Goal: Task Accomplishment & Management: Use online tool/utility

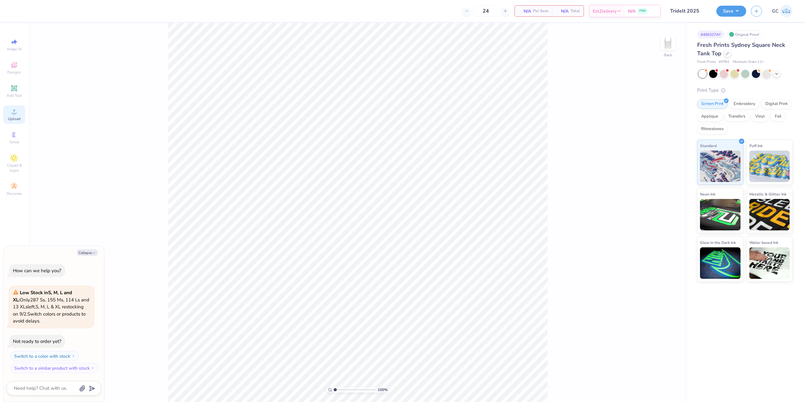
click at [12, 119] on span "Upload" at bounding box center [14, 118] width 13 height 5
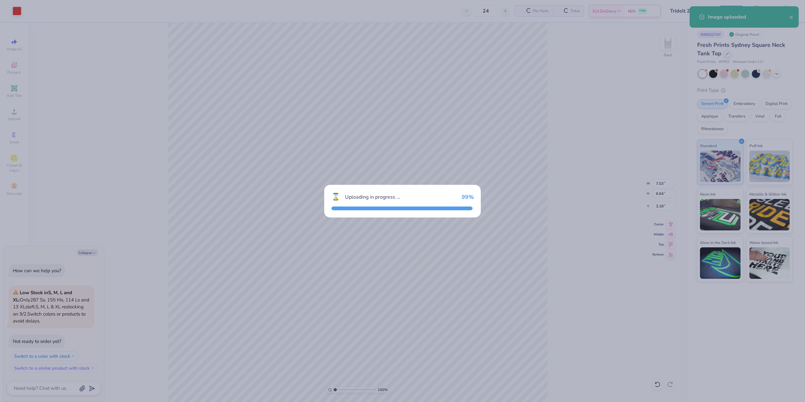
type textarea "x"
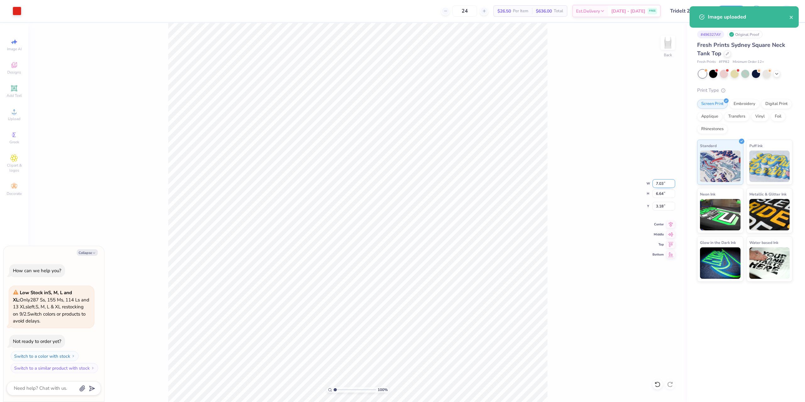
drag, startPoint x: 666, startPoint y: 182, endPoint x: 656, endPoint y: 182, distance: 10.4
click at [656, 182] on input "7.03" at bounding box center [664, 183] width 23 height 9
type input "5"
type textarea "x"
type input "5.00"
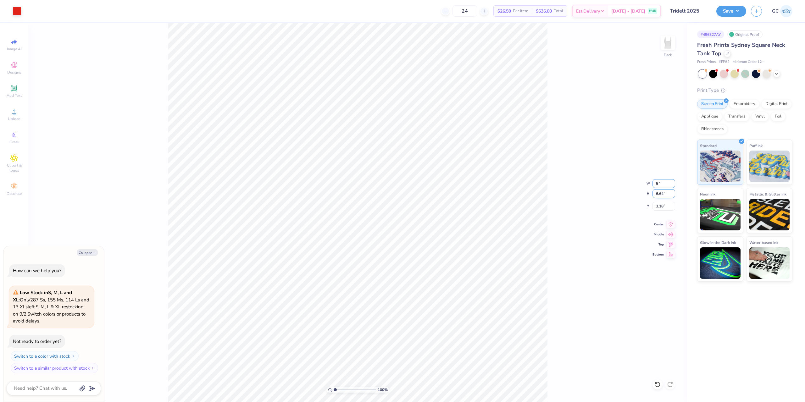
type input "4.72"
type input "4.14"
type textarea "x"
drag, startPoint x: 666, startPoint y: 206, endPoint x: 654, endPoint y: 207, distance: 11.6
click at [654, 207] on input "1.46" at bounding box center [664, 206] width 23 height 9
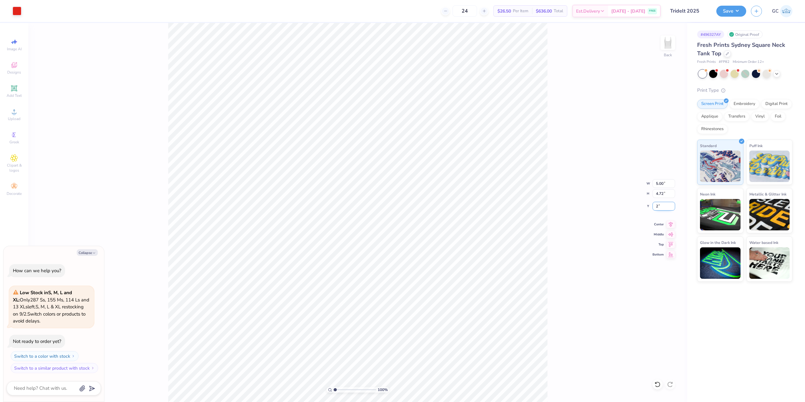
type input "2"
type textarea "x"
click at [674, 227] on icon at bounding box center [671, 224] width 9 height 8
drag, startPoint x: 666, startPoint y: 207, endPoint x: 656, endPoint y: 206, distance: 10.5
click at [656, 206] on input "2.00" at bounding box center [664, 206] width 23 height 9
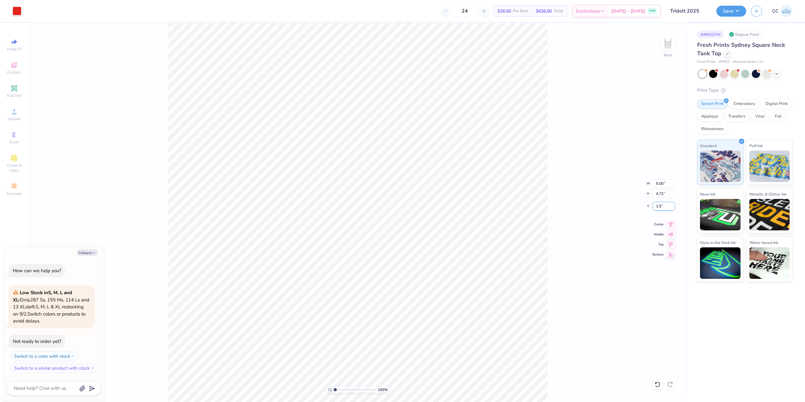
type input "1.5"
type textarea "x"
type input "1.50"
drag, startPoint x: 663, startPoint y: 183, endPoint x: 655, endPoint y: 183, distance: 8.2
click at [655, 183] on input "5.00" at bounding box center [664, 183] width 23 height 9
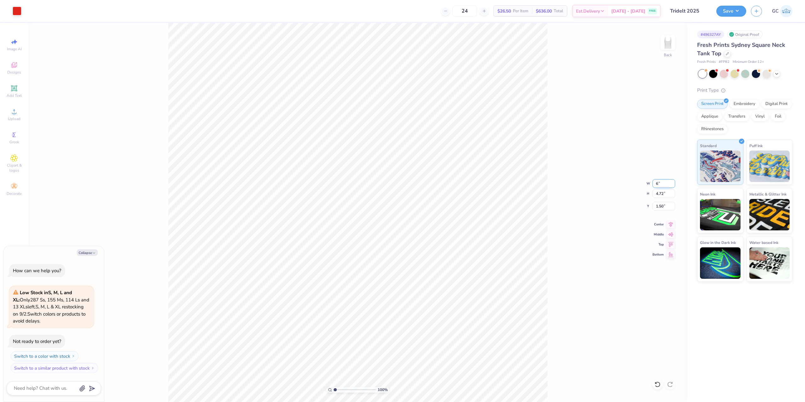
type input "6.00"
type textarea "x"
type input "5.66"
drag, startPoint x: 663, startPoint y: 206, endPoint x: 660, endPoint y: 206, distance: 3.5
click at [660, 206] on input "1.03" at bounding box center [664, 206] width 23 height 9
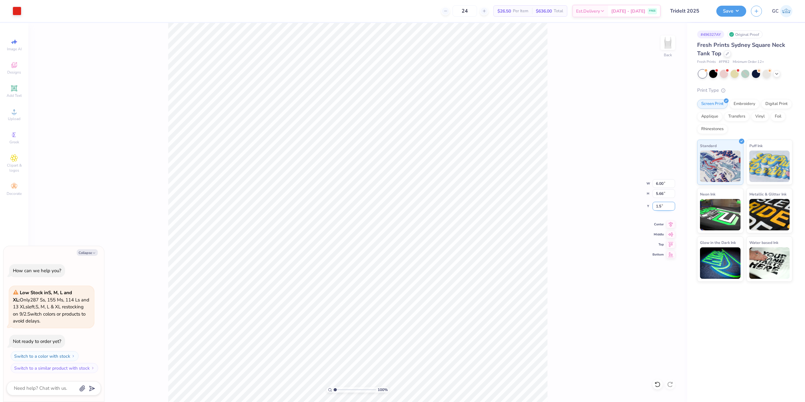
type input "1.50"
type textarea "x"
drag, startPoint x: 665, startPoint y: 182, endPoint x: 670, endPoint y: 183, distance: 5.4
click at [656, 183] on input "6.00" at bounding box center [664, 183] width 23 height 9
type input "5"
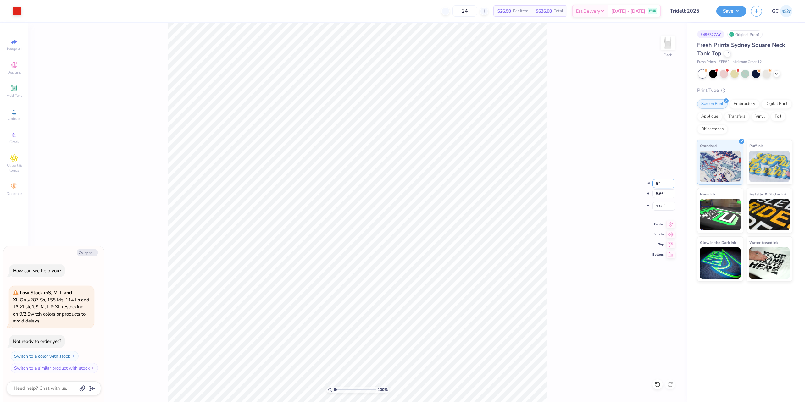
type textarea "x"
type input "5.00"
type input "4.72"
drag, startPoint x: 664, startPoint y: 207, endPoint x: 657, endPoint y: 207, distance: 7.9
click at [657, 207] on input "1.97" at bounding box center [664, 206] width 23 height 9
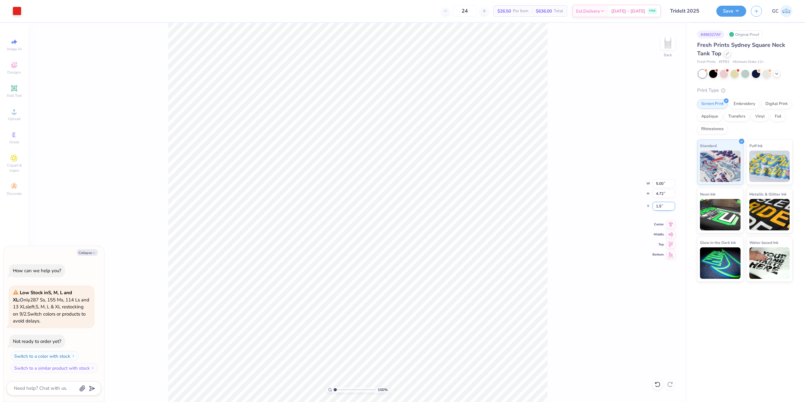
type input "1.5"
type textarea "x"
type input "1.50"
type textarea "x"
drag, startPoint x: 664, startPoint y: 185, endPoint x: 659, endPoint y: 185, distance: 4.7
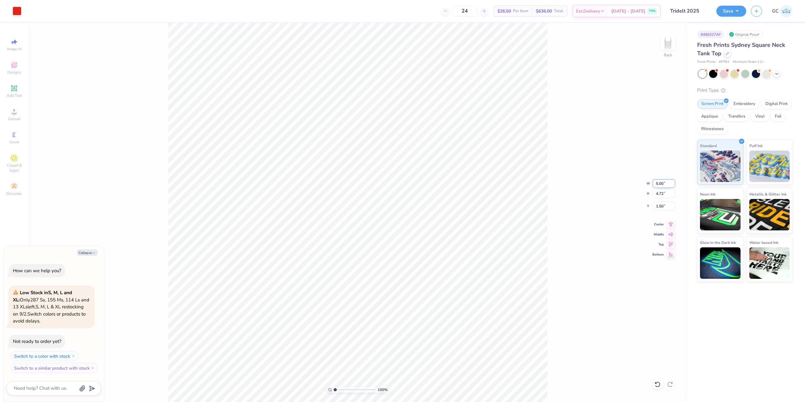
click at [659, 185] on input "5.00" at bounding box center [664, 183] width 23 height 9
type input "5.5"
type textarea "x"
type input "5.50"
type input "5.19"
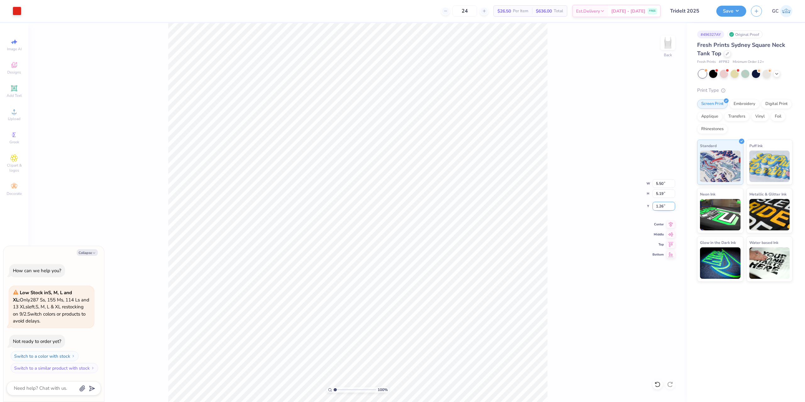
drag, startPoint x: 664, startPoint y: 207, endPoint x: 660, endPoint y: 207, distance: 4.1
click at [660, 207] on input "1.26" at bounding box center [664, 206] width 23 height 9
type input "1.50"
type textarea "x"
type input "2.22643191709162"
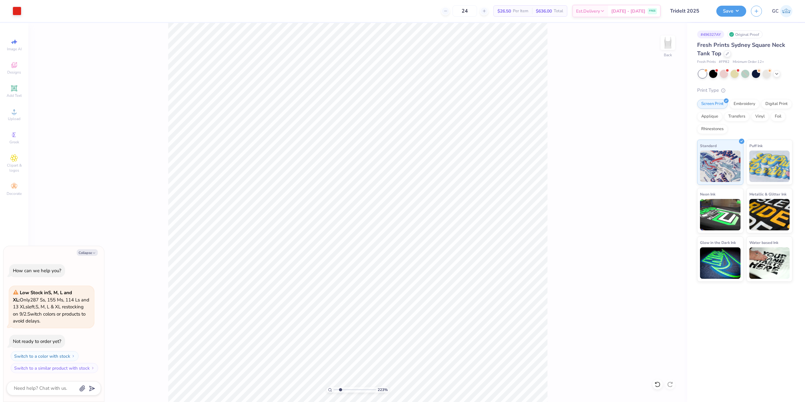
type textarea "x"
type input "2.22643191709162"
type textarea "x"
type input "1.35006143669128"
type textarea "x"
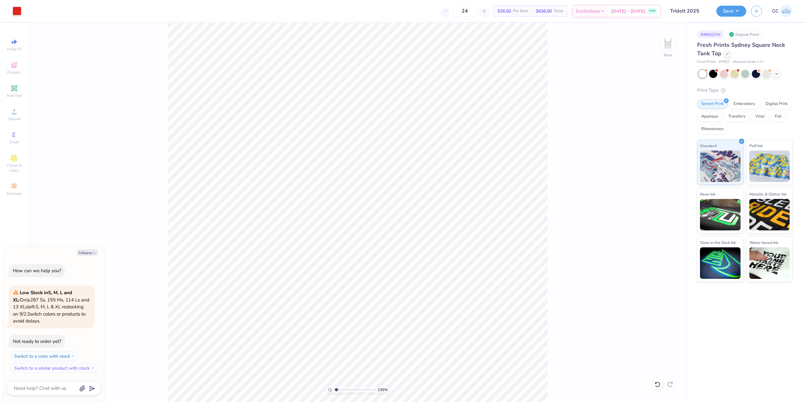
type input "1.35006143669128"
type textarea "x"
click at [738, 16] on div "Save" at bounding box center [732, 11] width 30 height 11
click at [728, 6] on button "Save" at bounding box center [732, 10] width 30 height 11
type input "2.22643191709162"
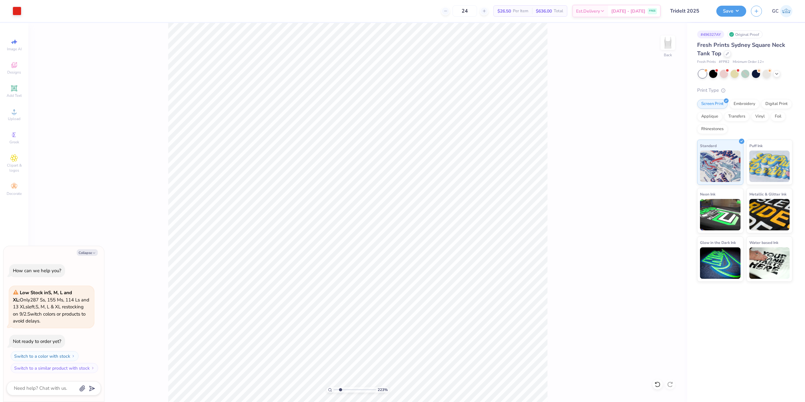
type textarea "x"
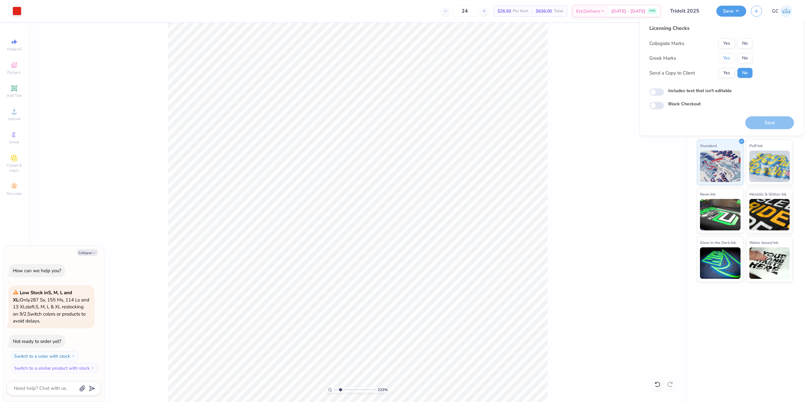
drag, startPoint x: 726, startPoint y: 60, endPoint x: 728, endPoint y: 48, distance: 12.0
click at [726, 59] on button "Yes" at bounding box center [727, 58] width 16 height 10
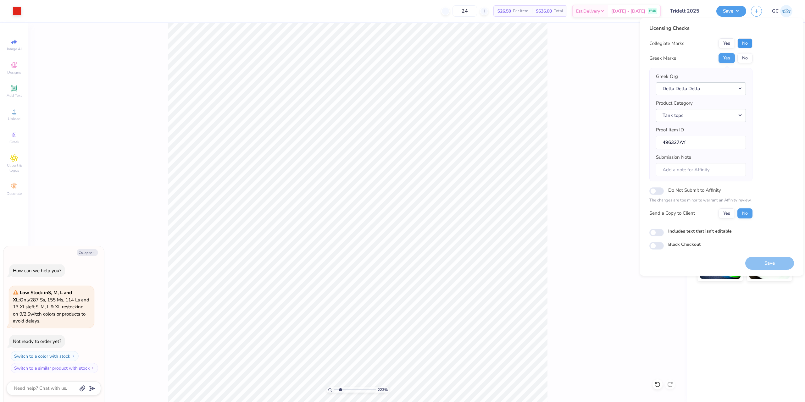
click at [748, 42] on button "No" at bounding box center [745, 43] width 15 height 10
type input "2.22643191709162"
type textarea "x"
click at [764, 260] on button "Save" at bounding box center [770, 263] width 49 height 13
type input "2.22643191709162"
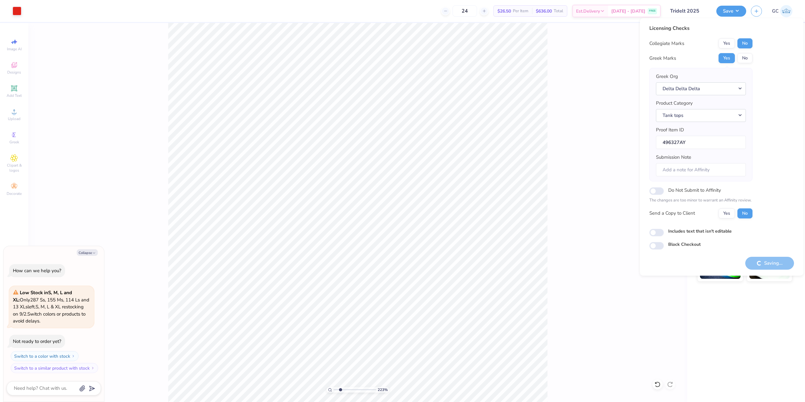
type textarea "x"
type input "2.22643191709162"
type textarea "x"
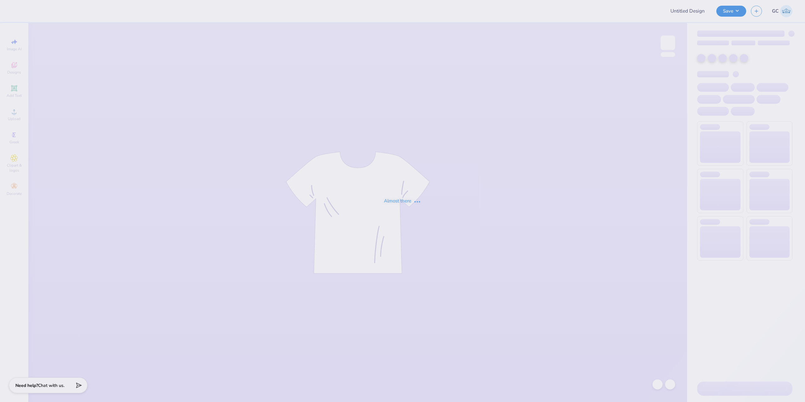
type input "Tridelt 2025"
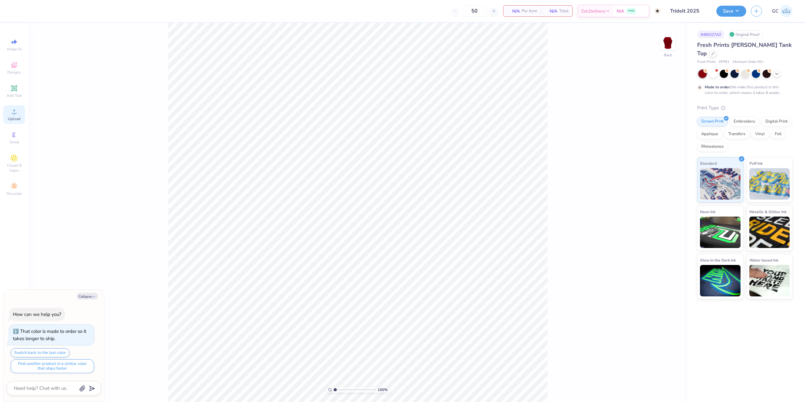
click at [19, 118] on span "Upload" at bounding box center [14, 118] width 13 height 5
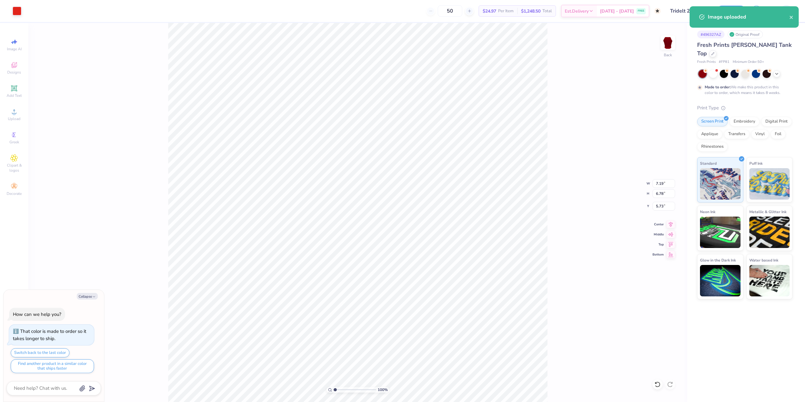
click at [18, 5] on div "Art colors" at bounding box center [10, 11] width 21 height 22
click at [21, 9] on div at bounding box center [17, 10] width 9 height 9
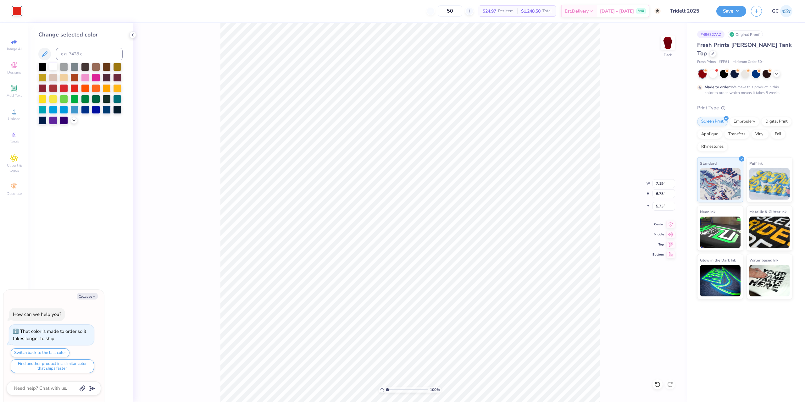
click at [51, 66] on div at bounding box center [53, 66] width 8 height 8
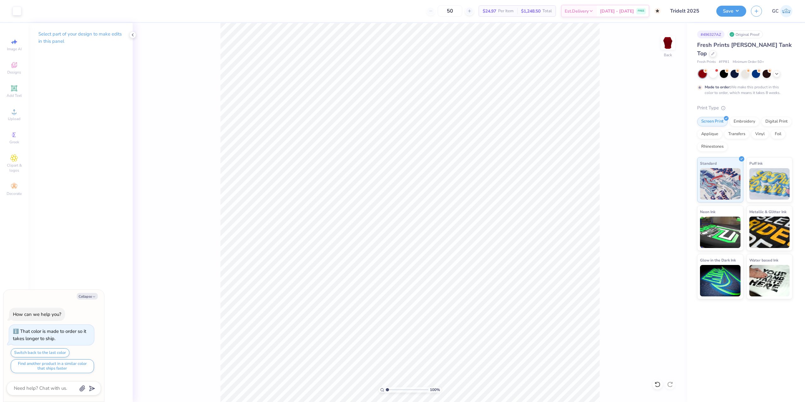
type textarea "x"
drag, startPoint x: 657, startPoint y: 185, endPoint x: 666, endPoint y: 185, distance: 8.8
click at [666, 185] on input "7.19" at bounding box center [664, 183] width 23 height 9
type input "5.5"
type textarea "x"
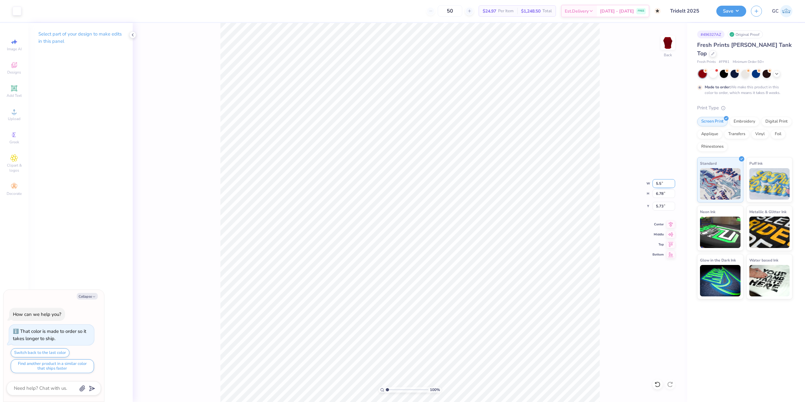
type input "5.50"
type input "5.19"
type input "6.53"
type textarea "x"
drag, startPoint x: 666, startPoint y: 207, endPoint x: 656, endPoint y: 207, distance: 10.1
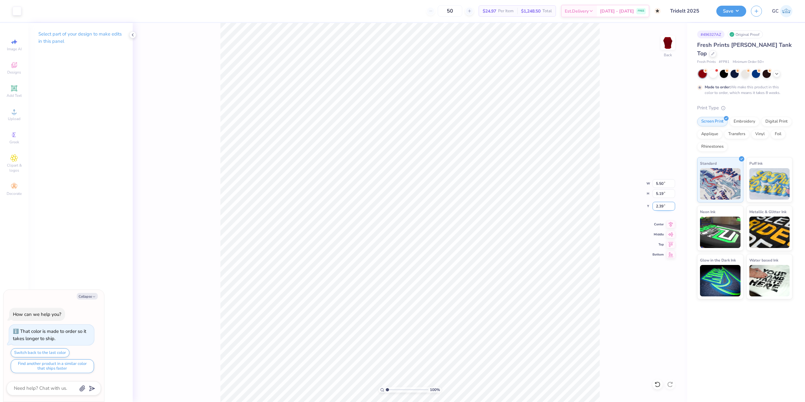
click at [656, 207] on input "2.39" at bounding box center [664, 206] width 23 height 9
type input "1.5"
type textarea "x"
type input "1.50"
type textarea "x"
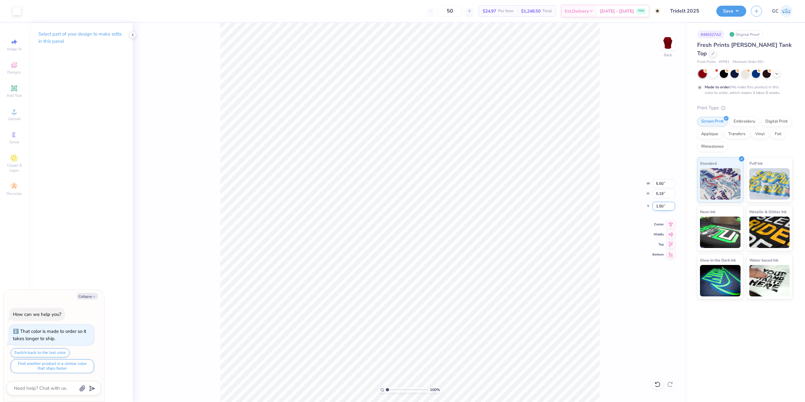
click at [668, 208] on input "1.50" at bounding box center [664, 206] width 23 height 9
type input "2.00"
type textarea "x"
type input "3.00"
drag, startPoint x: 664, startPoint y: 184, endPoint x: 655, endPoint y: 184, distance: 9.1
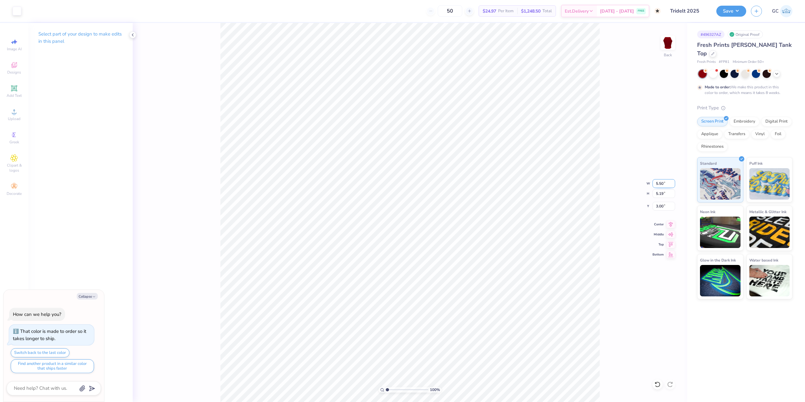
click at [655, 184] on input "5.50" at bounding box center [664, 183] width 23 height 9
click at [736, 10] on button "Save" at bounding box center [732, 10] width 30 height 11
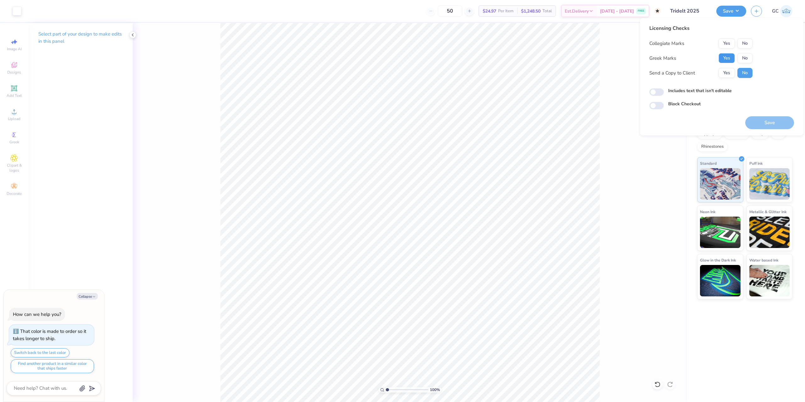
click at [729, 62] on button "Yes" at bounding box center [727, 58] width 16 height 10
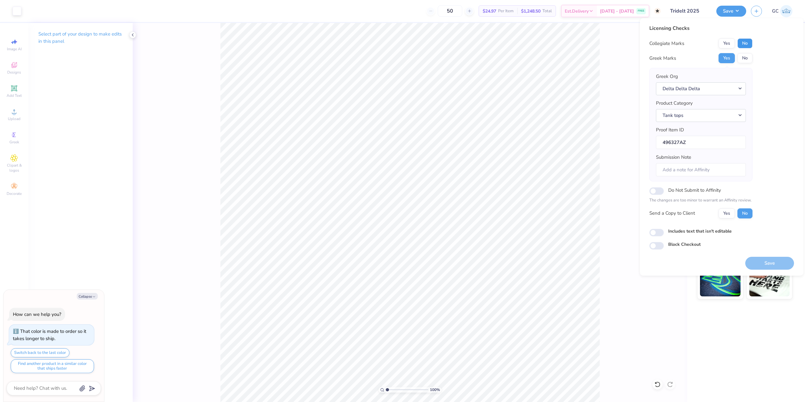
click at [749, 44] on button "No" at bounding box center [745, 43] width 15 height 10
click at [768, 260] on button "Save" at bounding box center [770, 263] width 49 height 13
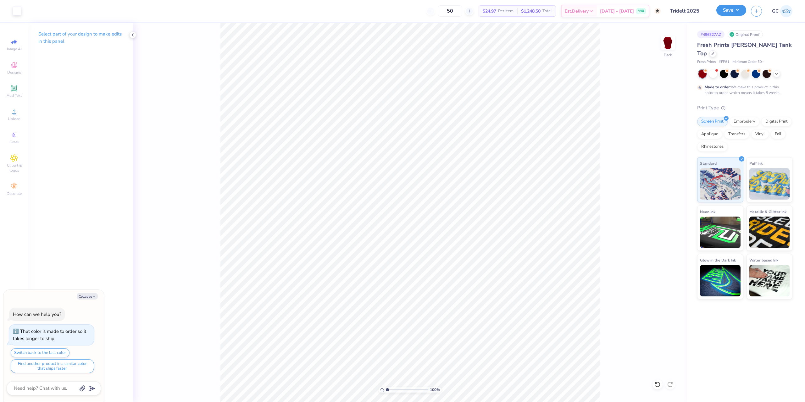
click at [744, 14] on button "Save" at bounding box center [732, 10] width 30 height 11
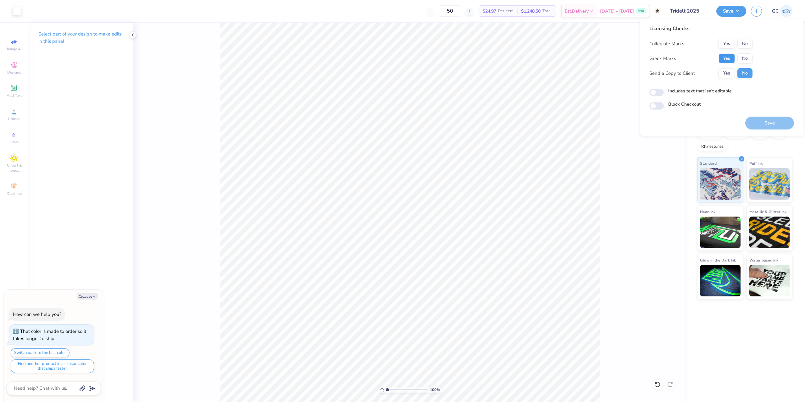
drag, startPoint x: 728, startPoint y: 61, endPoint x: 752, endPoint y: 49, distance: 27.7
click at [728, 61] on button "Yes" at bounding box center [727, 58] width 16 height 10
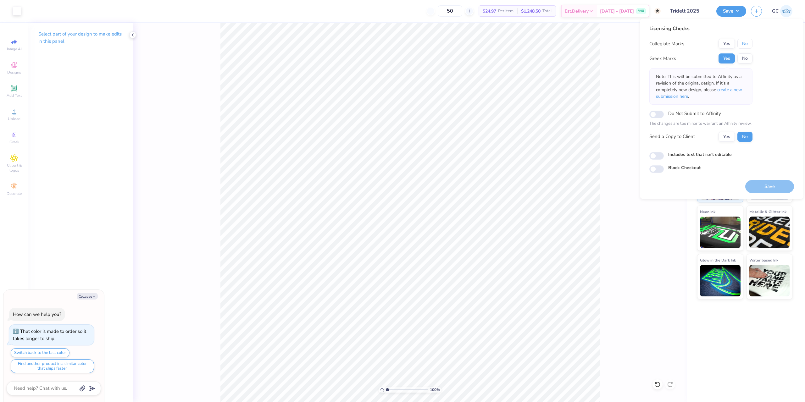
click at [752, 47] on button "No" at bounding box center [745, 44] width 15 height 10
click at [781, 184] on button "Save" at bounding box center [770, 186] width 49 height 13
type textarea "x"
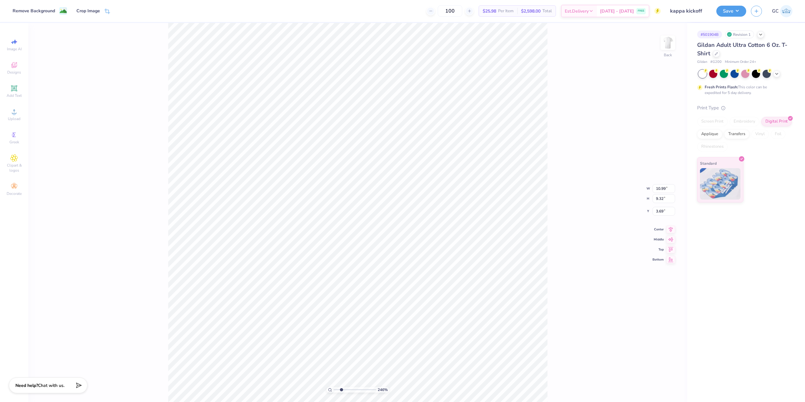
type input "2.46071092039642"
type input "0.45"
type input "0.25"
type input "8.88"
type input "1.82266588284093"
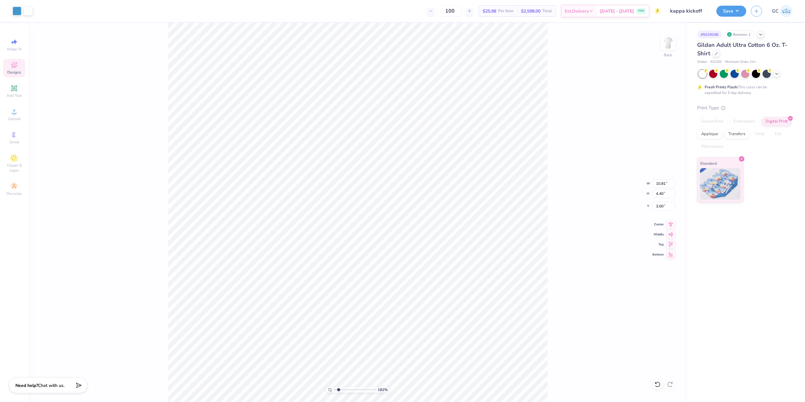
type input "10.99"
type input "9.32"
type input "3.69"
type input "1.82266588284093"
type input "4.57"
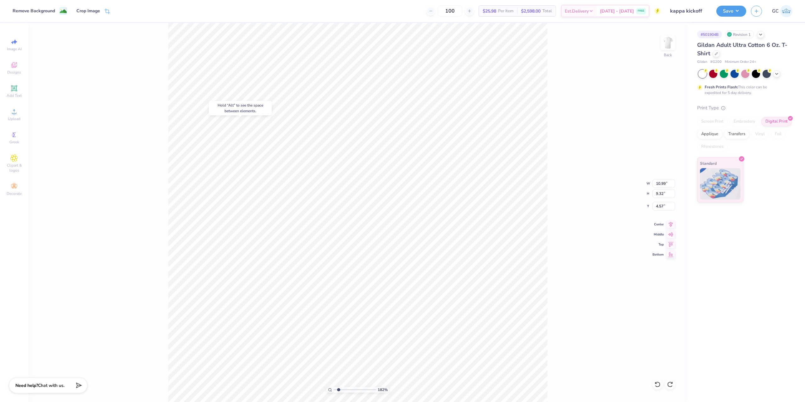
type input "1.82266588284093"
type input "3.69"
type input "1.82266588284093"
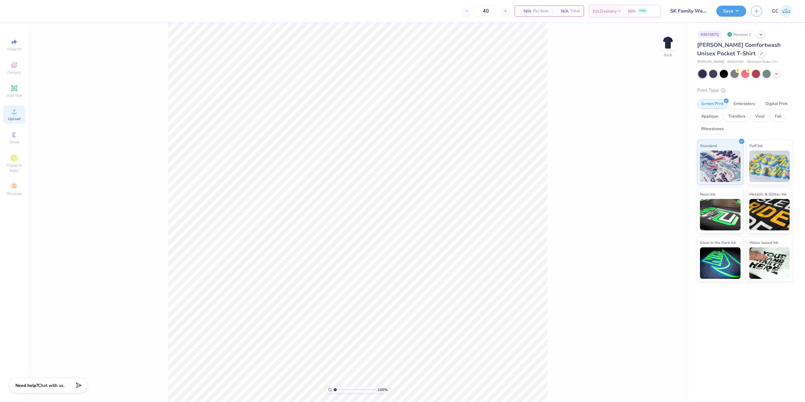
click at [15, 109] on icon at bounding box center [14, 112] width 8 height 8
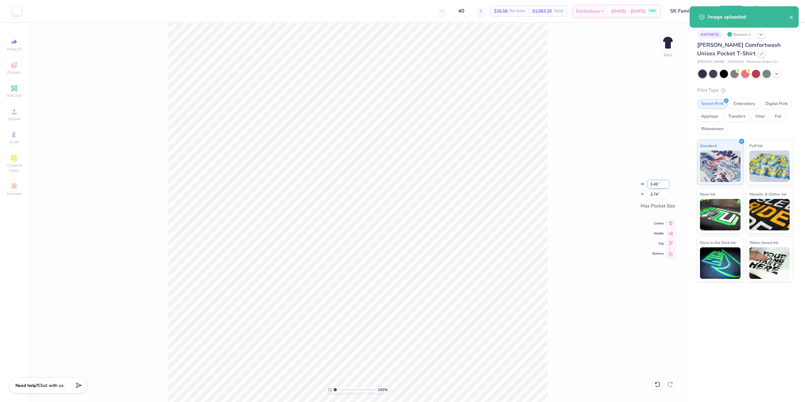
click at [668, 182] on input "3.45" at bounding box center [658, 184] width 23 height 9
click at [668, 182] on input "3.46" at bounding box center [658, 184] width 23 height 9
click at [668, 182] on input "3.47" at bounding box center [658, 184] width 23 height 9
click at [668, 182] on input "3.48" at bounding box center [658, 184] width 23 height 9
click at [668, 182] on input "3.49" at bounding box center [658, 184] width 23 height 9
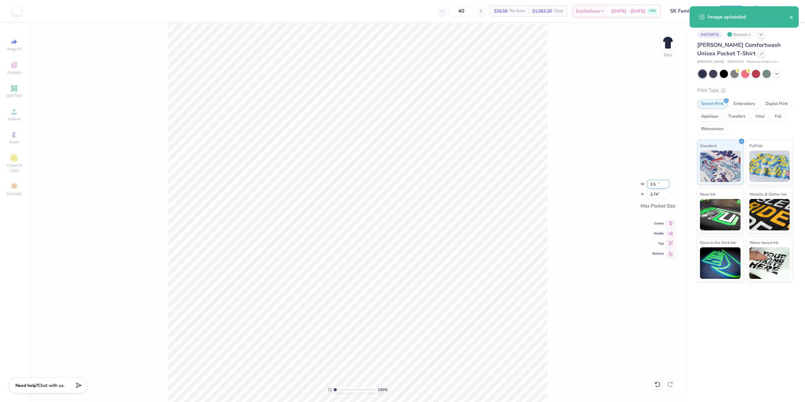
click at [668, 182] on input "3.5" at bounding box center [658, 184] width 23 height 9
type input "3.50"
type input "2.80"
drag, startPoint x: 675, startPoint y: 221, endPoint x: 673, endPoint y: 226, distance: 5.8
click at [675, 221] on icon at bounding box center [671, 223] width 9 height 8
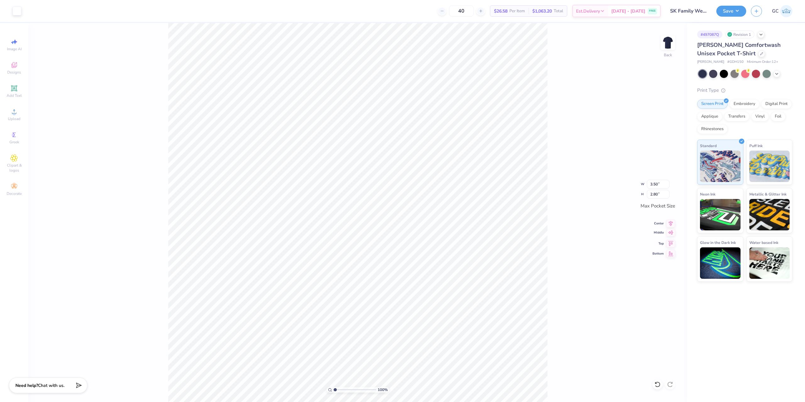
click at [673, 234] on icon at bounding box center [670, 233] width 5 height 4
click at [672, 42] on img at bounding box center [668, 42] width 25 height 25
click at [14, 115] on div "Upload" at bounding box center [14, 114] width 22 height 19
drag, startPoint x: 654, startPoint y: 195, endPoint x: 670, endPoint y: 195, distance: 15.7
click at [670, 195] on input "18.00" at bounding box center [664, 193] width 23 height 9
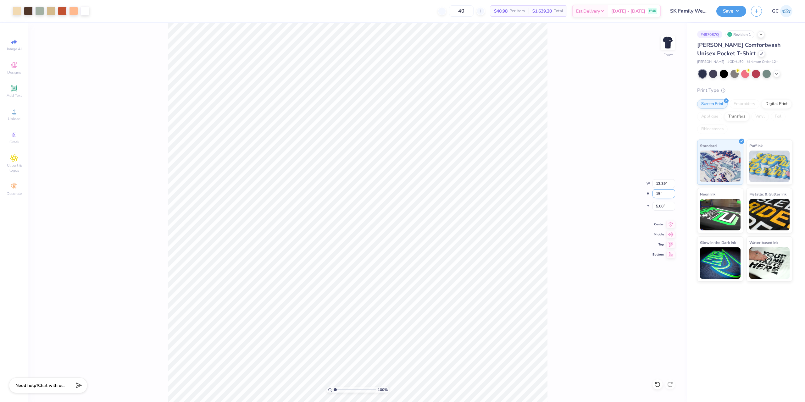
type input "15"
type input "11.16"
type input "15.00"
drag, startPoint x: 659, startPoint y: 208, endPoint x: 655, endPoint y: 207, distance: 3.8
click at [655, 207] on input "6.50" at bounding box center [664, 206] width 23 height 9
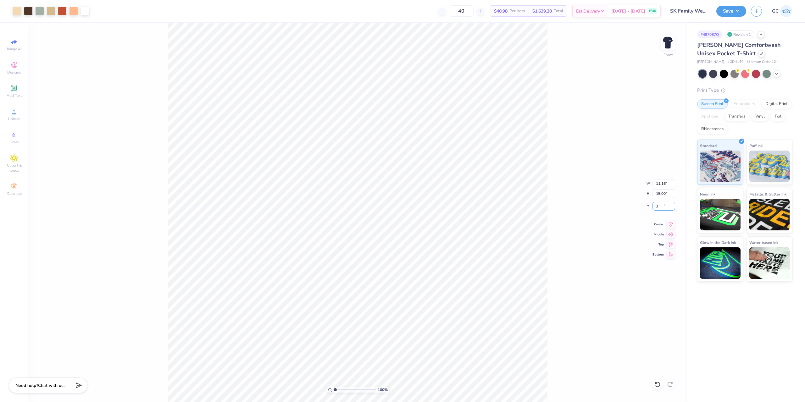
type input "3.00"
click at [665, 44] on img at bounding box center [668, 42] width 25 height 25
type input "1.64913377760655"
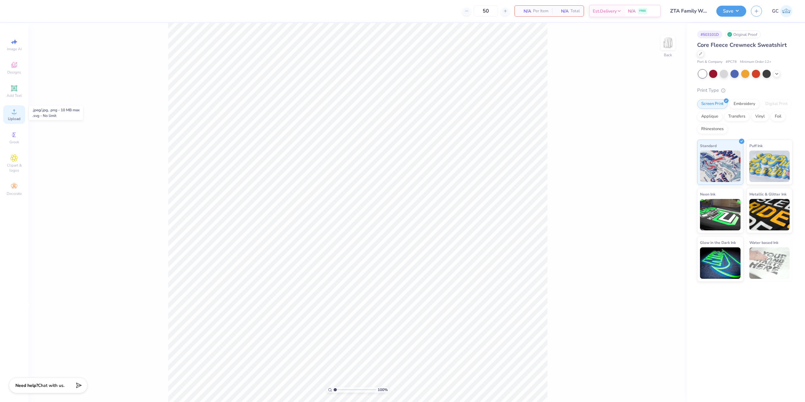
click at [15, 116] on div "Upload" at bounding box center [14, 114] width 22 height 19
drag, startPoint x: 655, startPoint y: 185, endPoint x: 667, endPoint y: 185, distance: 11.6
click at [667, 185] on input "15.00" at bounding box center [664, 183] width 23 height 9
type input "3.50"
type input "2.53"
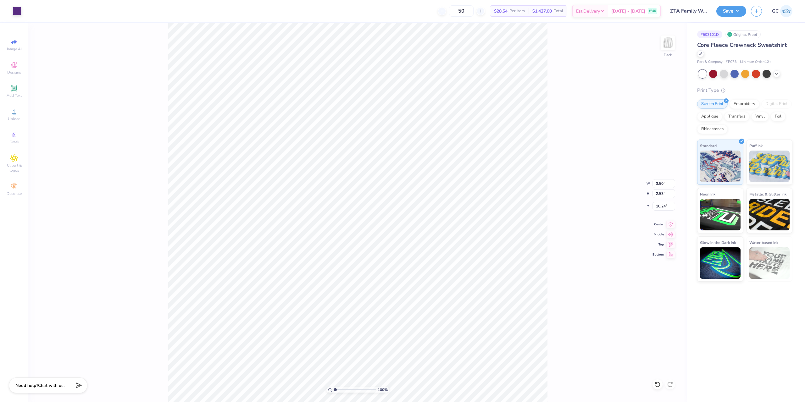
type input "3.00"
click at [672, 41] on img at bounding box center [668, 42] width 25 height 25
click at [11, 115] on icon at bounding box center [14, 112] width 8 height 8
type input "1.22152498603932"
drag, startPoint x: 655, startPoint y: 193, endPoint x: 667, endPoint y: 194, distance: 12.0
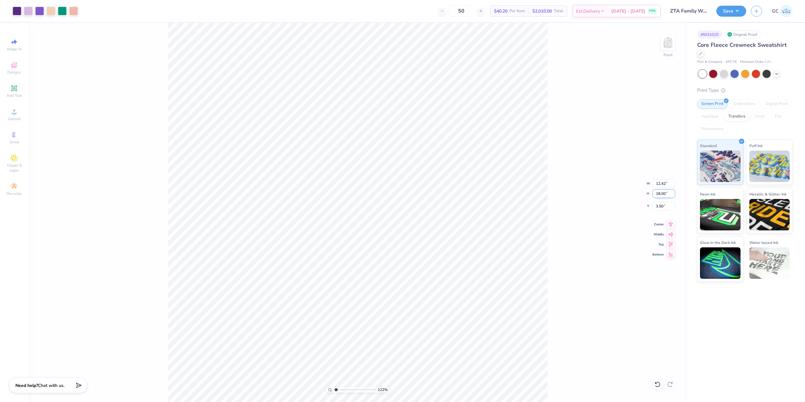
click at [667, 194] on input "18.00" at bounding box center [664, 193] width 23 height 9
type input "14.28"
type input "1.22152498603932"
type input "9.86"
drag, startPoint x: 668, startPoint y: 207, endPoint x: 655, endPoint y: 207, distance: 12.6
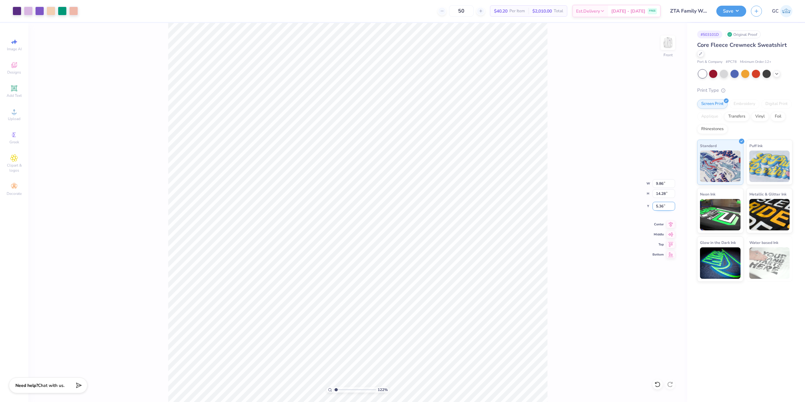
click at [654, 207] on input "5.36" at bounding box center [664, 206] width 23 height 9
type input "3"
type input "1.22152498603932"
type input "3.00"
click at [548, 234] on div "122 % Front W 9.86 9.86 " H 14.28 14.28 " Y 3.00 3.00 " Center Middle Top Bottom" at bounding box center [357, 212] width 659 height 379
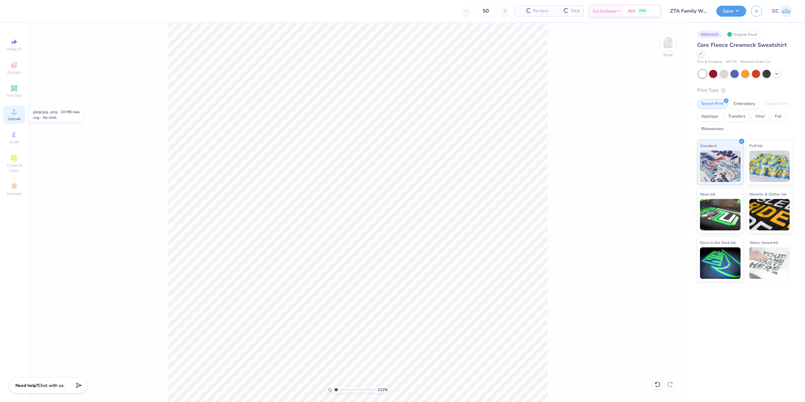
click at [10, 116] on span "Upload" at bounding box center [14, 118] width 13 height 5
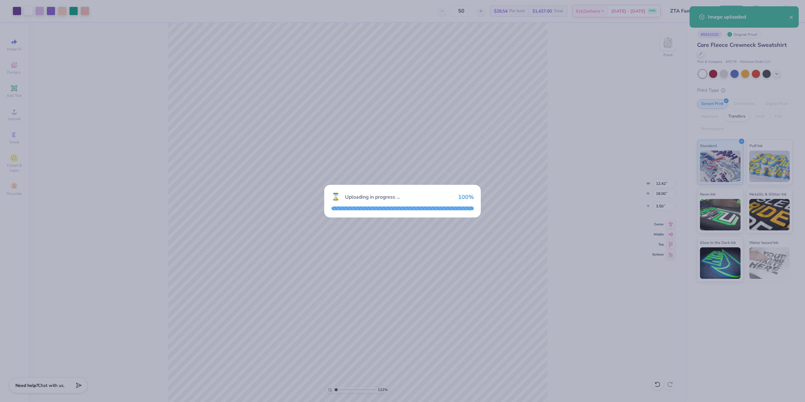
type input "1.22152498603932"
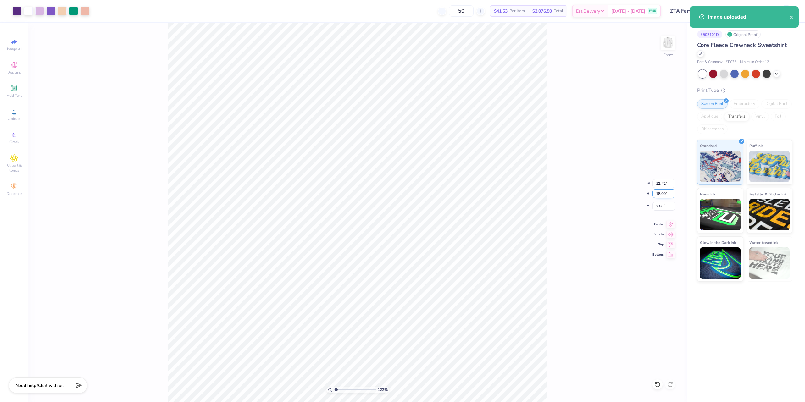
drag, startPoint x: 659, startPoint y: 194, endPoint x: 667, endPoint y: 194, distance: 7.6
click at [667, 194] on input "18.00" at bounding box center [664, 193] width 23 height 9
type input "14.28"
type input "1.22152498603932"
type input "9.86"
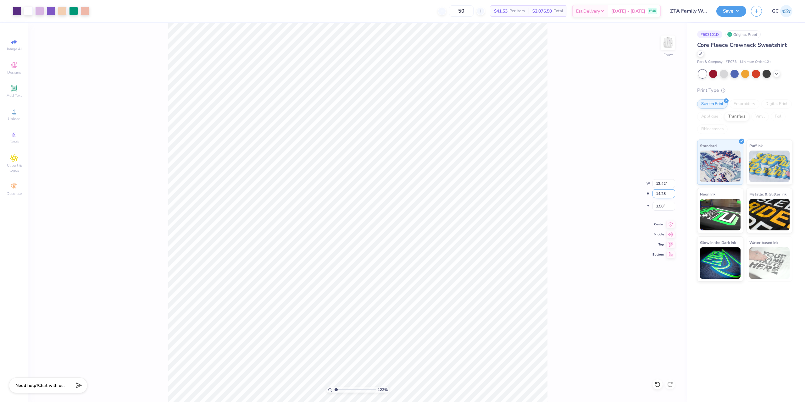
type input "5.36"
type input "2.01445811466782"
type input "3.80"
type input "1.64913377760655"
type input "3.00"
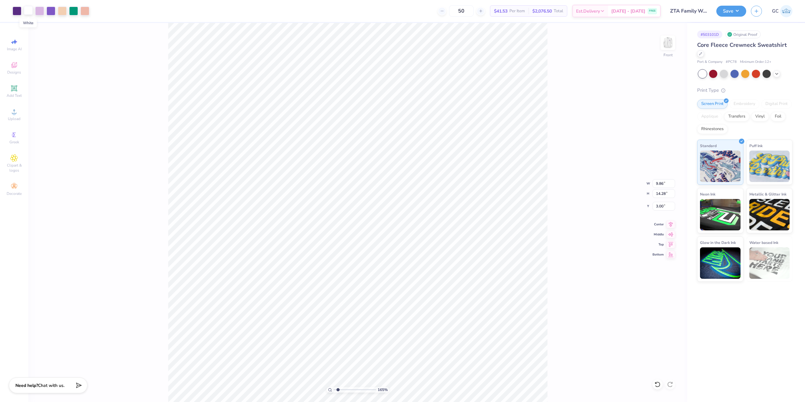
click at [31, 10] on div at bounding box center [28, 10] width 9 height 9
type input "1.64913377760655"
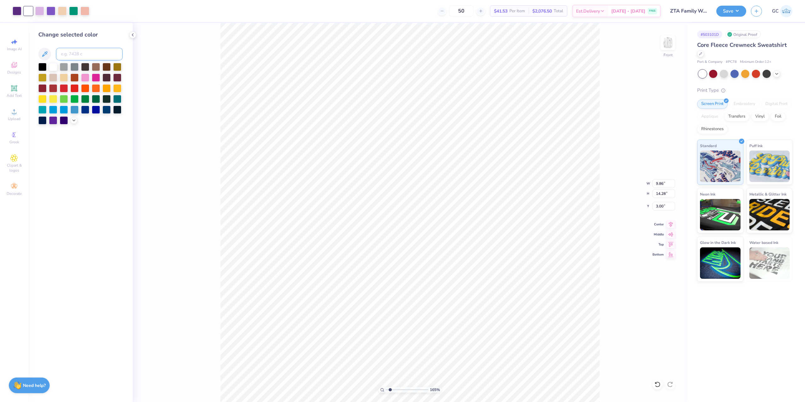
click at [84, 53] on input at bounding box center [89, 54] width 67 height 13
type input "530"
click at [657, 386] on icon at bounding box center [658, 385] width 6 height 6
click at [657, 383] on icon at bounding box center [658, 385] width 6 height 6
type input "1.64913377760655"
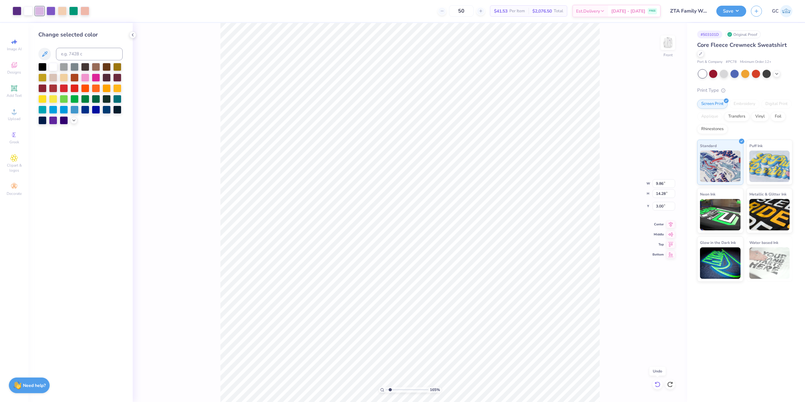
type input "3.80"
click at [657, 383] on icon at bounding box center [658, 385] width 6 height 6
type input "1.64913377760655"
type input "5.36"
click at [657, 383] on icon at bounding box center [658, 385] width 6 height 6
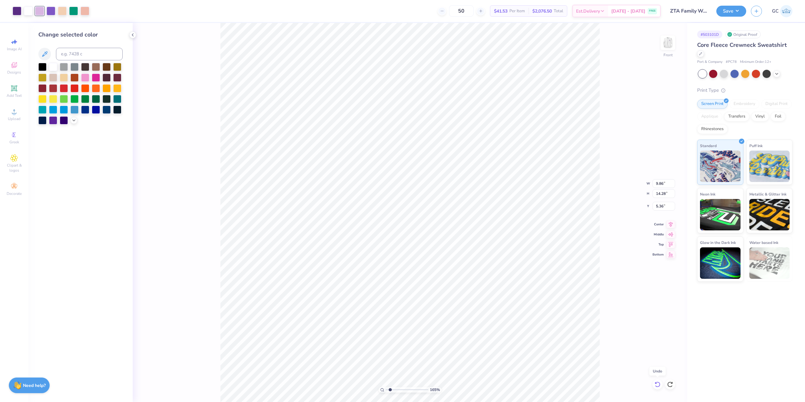
type input "1.64913377760655"
type input "12.42"
type input "18.00"
type input "3.50"
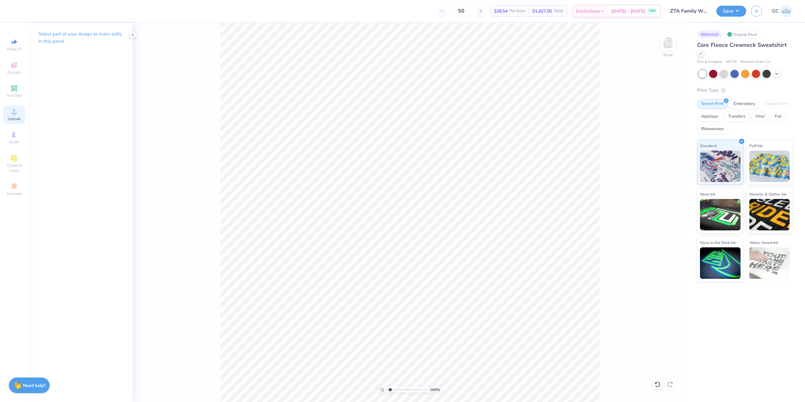
click at [18, 118] on span "Upload" at bounding box center [14, 118] width 13 height 5
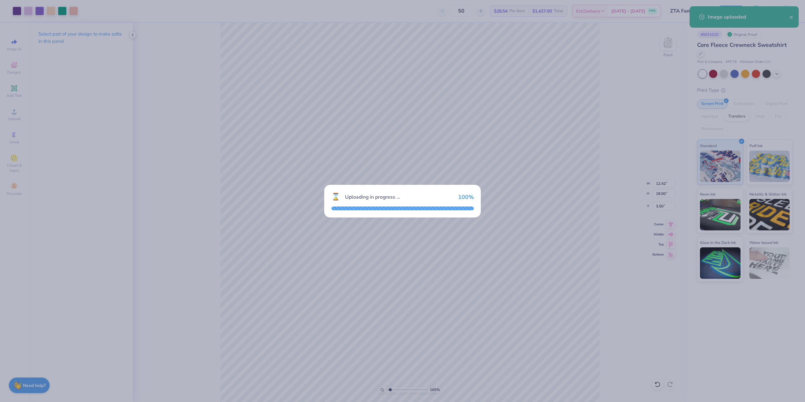
type input "1.64913377760655"
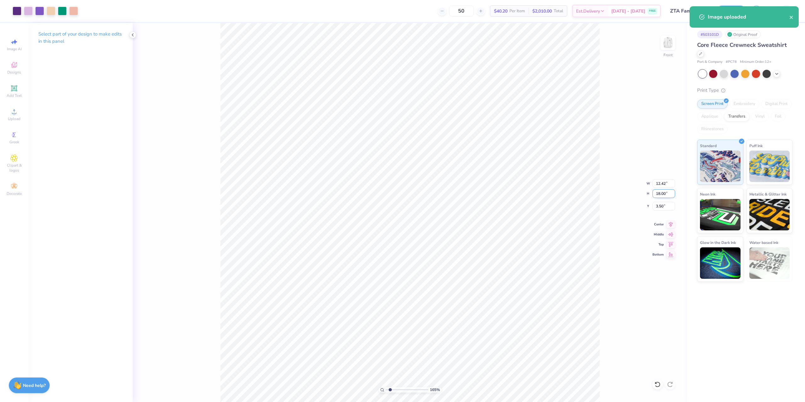
drag, startPoint x: 654, startPoint y: 195, endPoint x: 666, endPoint y: 193, distance: 12.8
click at [667, 193] on input "18.00" at bounding box center [664, 193] width 23 height 9
type input "14.28"
type input "1.64913377760655"
type input "9.86"
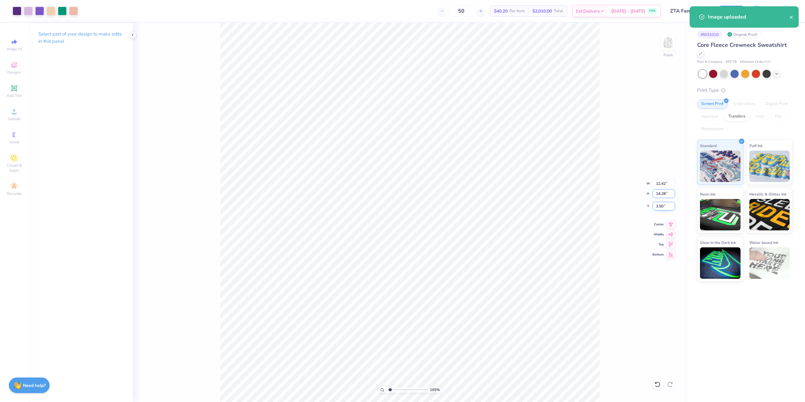
type input "5.36"
drag, startPoint x: 666, startPoint y: 207, endPoint x: 652, endPoint y: 207, distance: 13.5
click at [652, 207] on div "165 % Front W 9.86 9.86 " H 14.28 14.28 " Y 5.36 5.36 " Center Middle Top Bottom" at bounding box center [410, 212] width 555 height 379
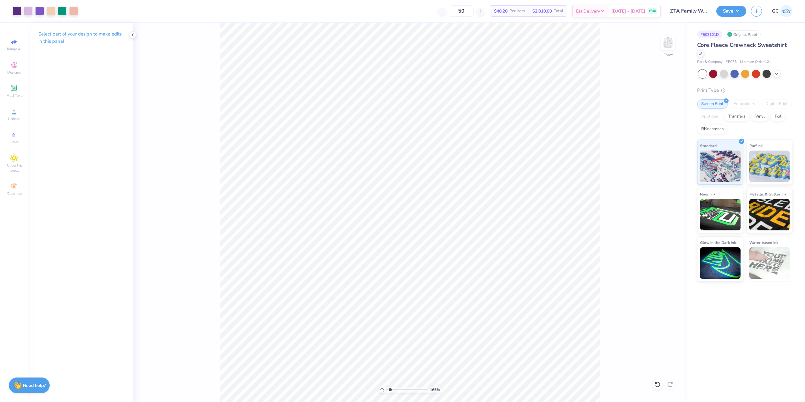
type input "1.64913377760655"
drag, startPoint x: 667, startPoint y: 206, endPoint x: 655, endPoint y: 206, distance: 12.0
click at [655, 206] on input "5.36" at bounding box center [664, 206] width 23 height 9
type input "3"
type input "1.64913377760655"
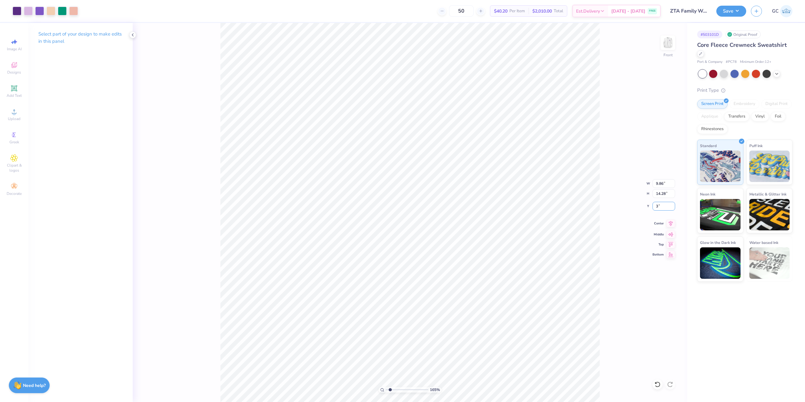
type input "3.00"
click at [671, 224] on icon at bounding box center [671, 224] width 9 height 8
click at [663, 40] on img at bounding box center [668, 42] width 25 height 25
click at [672, 37] on img at bounding box center [668, 42] width 25 height 25
click at [14, 114] on icon at bounding box center [14, 111] width 4 height 4
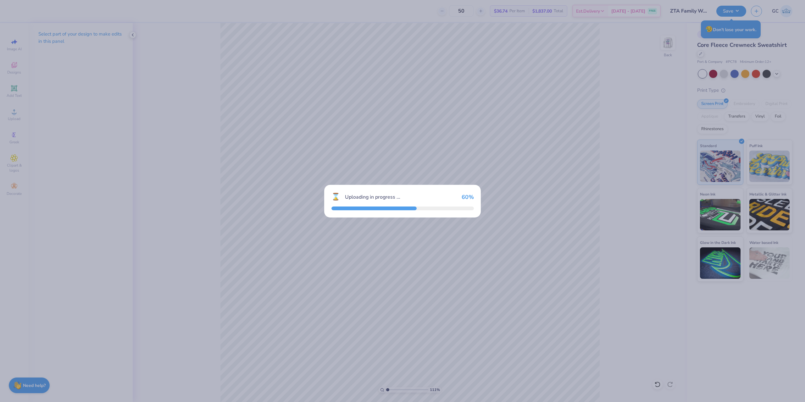
type input "1.10522621487156"
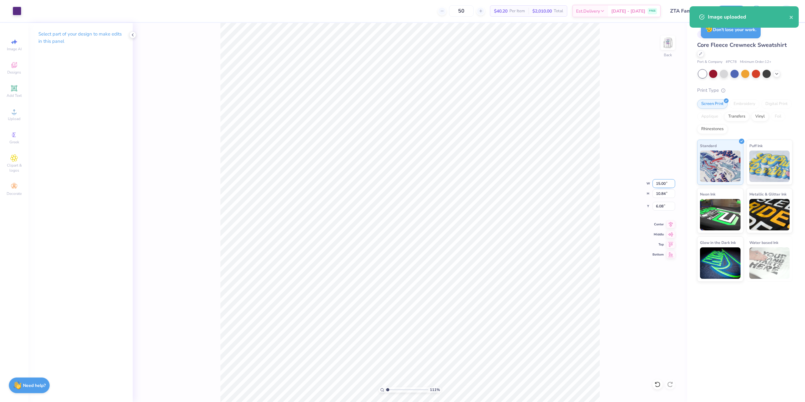
drag, startPoint x: 657, startPoint y: 184, endPoint x: 665, endPoint y: 184, distance: 8.5
click at [665, 184] on input "15.00" at bounding box center [664, 183] width 23 height 9
type input "3.5"
type input "1.10522621487156"
type input "3.50"
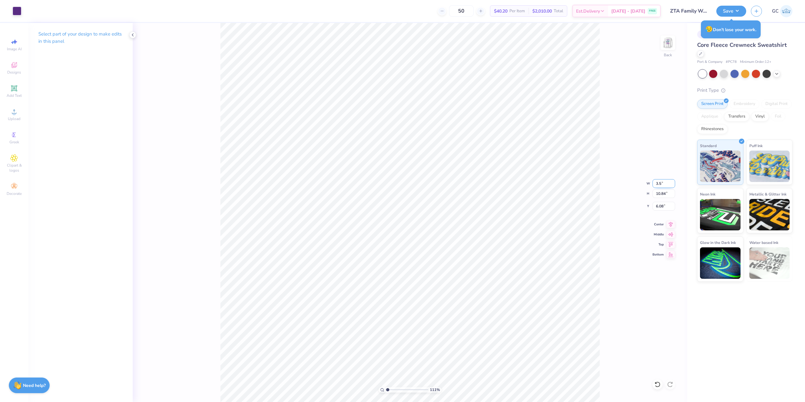
type input "2.53"
type input "10.24"
type input "1.10522621487156"
type input "3.00"
click at [738, 7] on button "Save" at bounding box center [732, 10] width 30 height 11
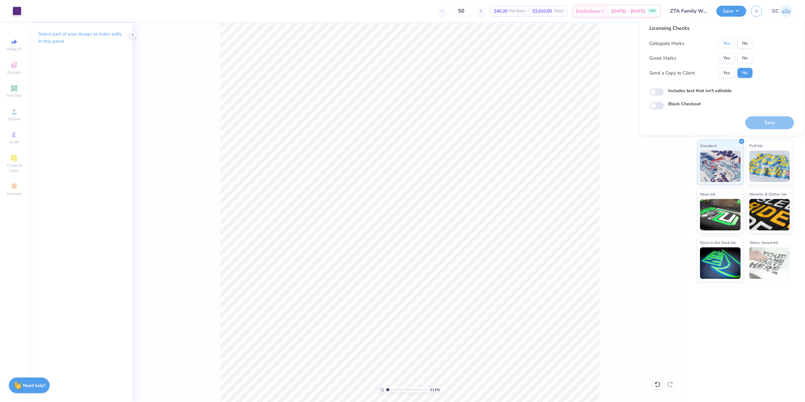
drag, startPoint x: 723, startPoint y: 42, endPoint x: 726, endPoint y: 53, distance: 10.8
click at [724, 43] on button "Yes" at bounding box center [727, 43] width 16 height 10
click at [730, 62] on button "Yes" at bounding box center [727, 58] width 16 height 10
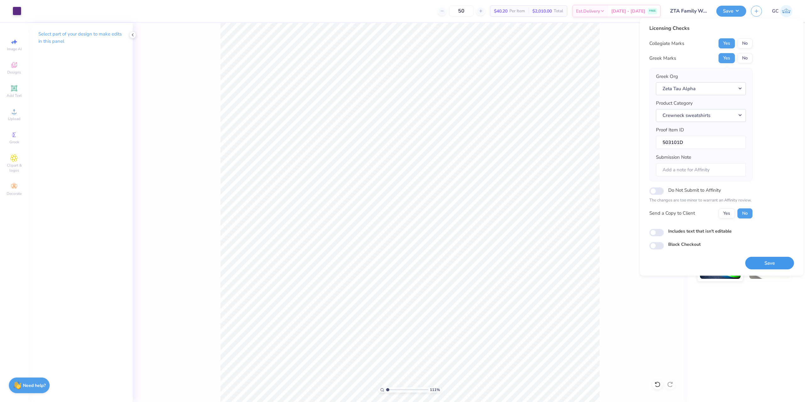
click at [775, 260] on button "Save" at bounding box center [770, 263] width 49 height 13
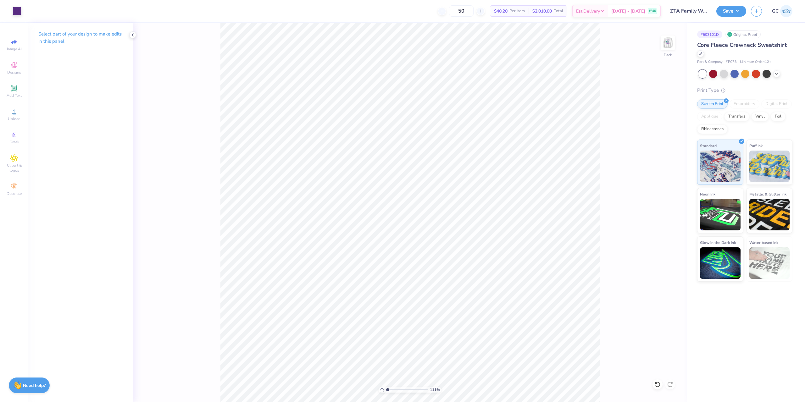
type input "1.10522621487156"
